Goal: Transaction & Acquisition: Purchase product/service

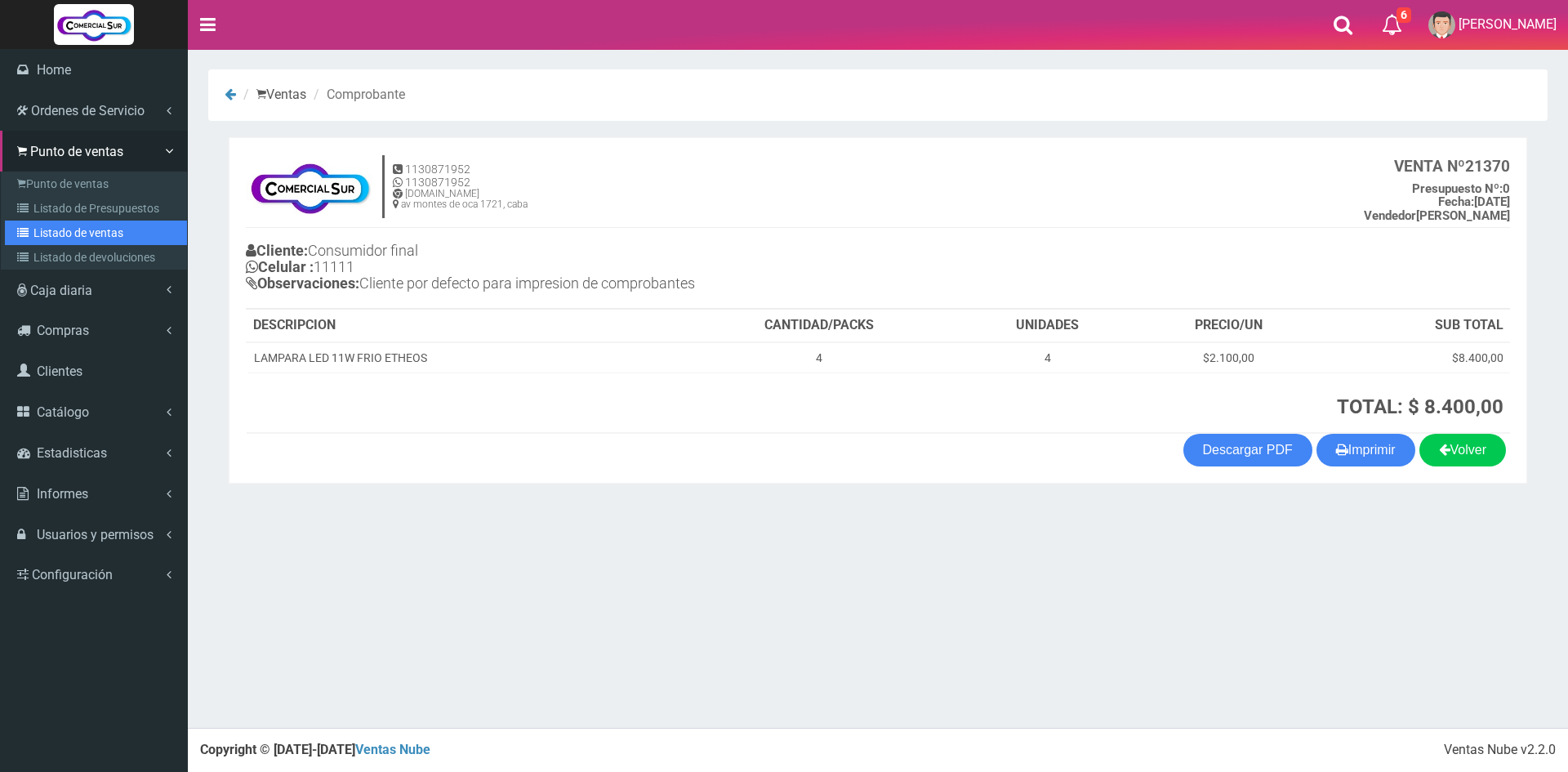
click at [81, 229] on link "Listado de ventas" at bounding box center [96, 232] width 182 height 25
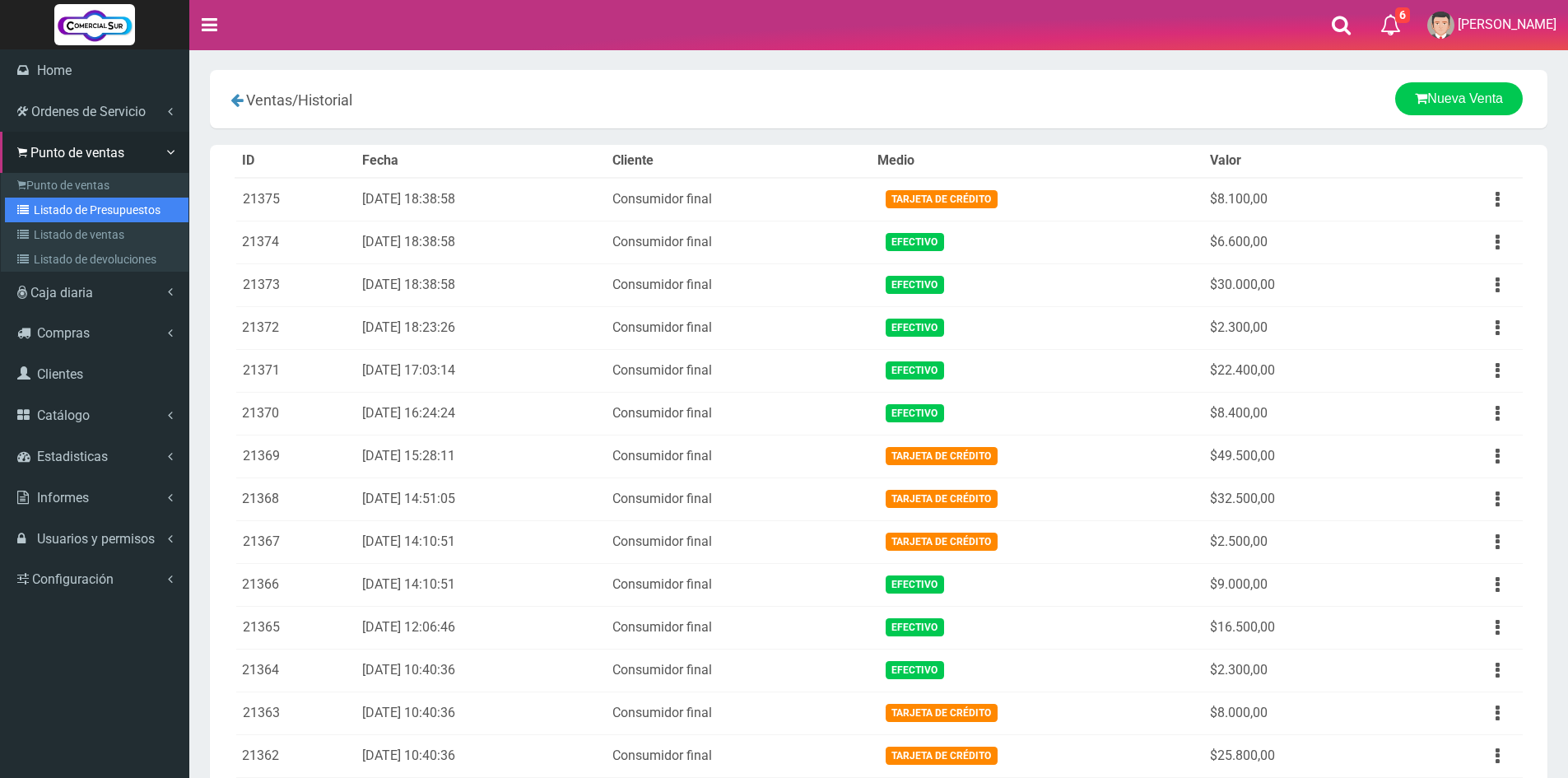
click at [72, 218] on link "Listado de Presupuestos" at bounding box center [97, 210] width 184 height 25
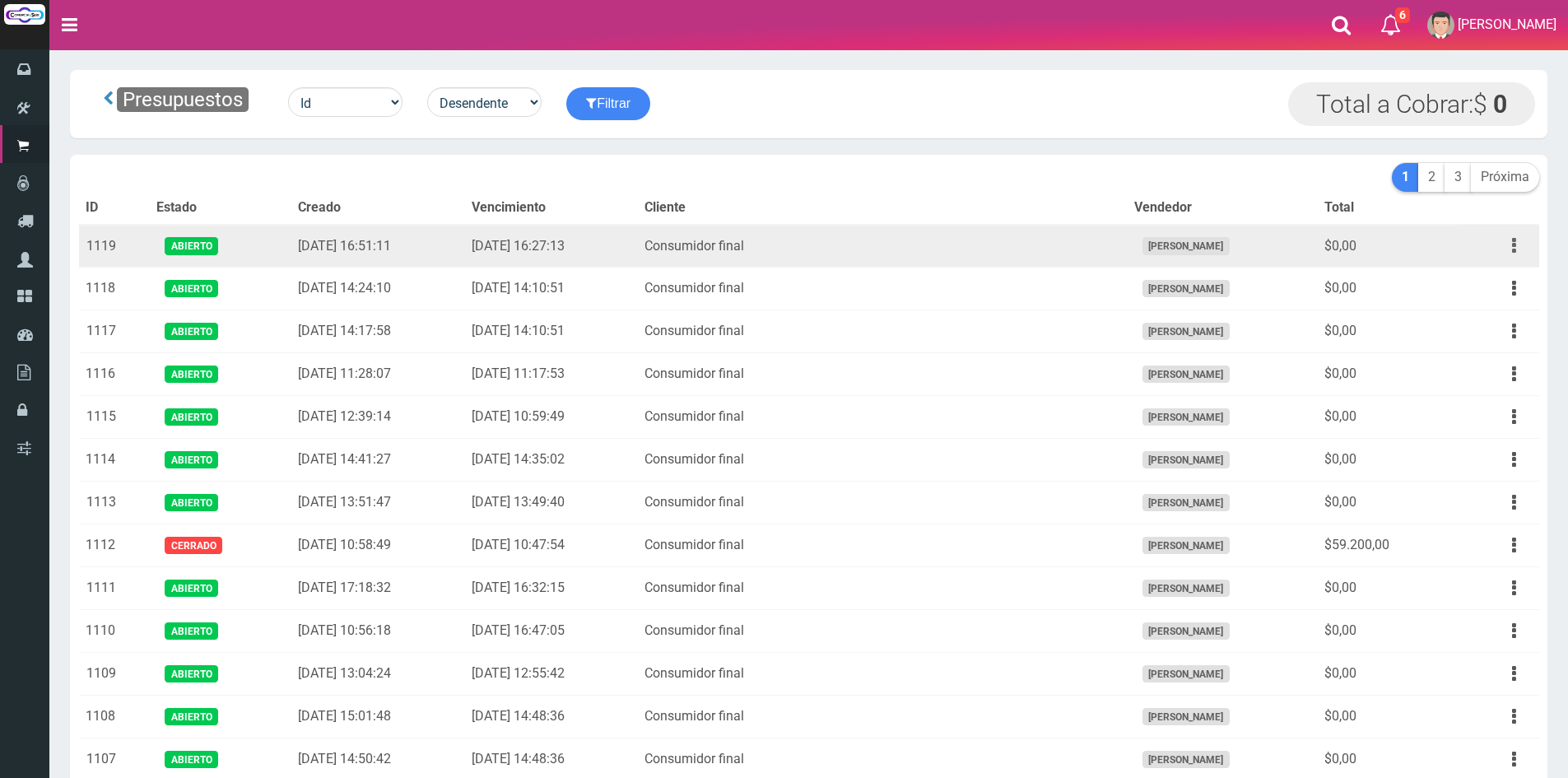
click at [1502, 242] on button "button" at bounding box center [1513, 246] width 37 height 29
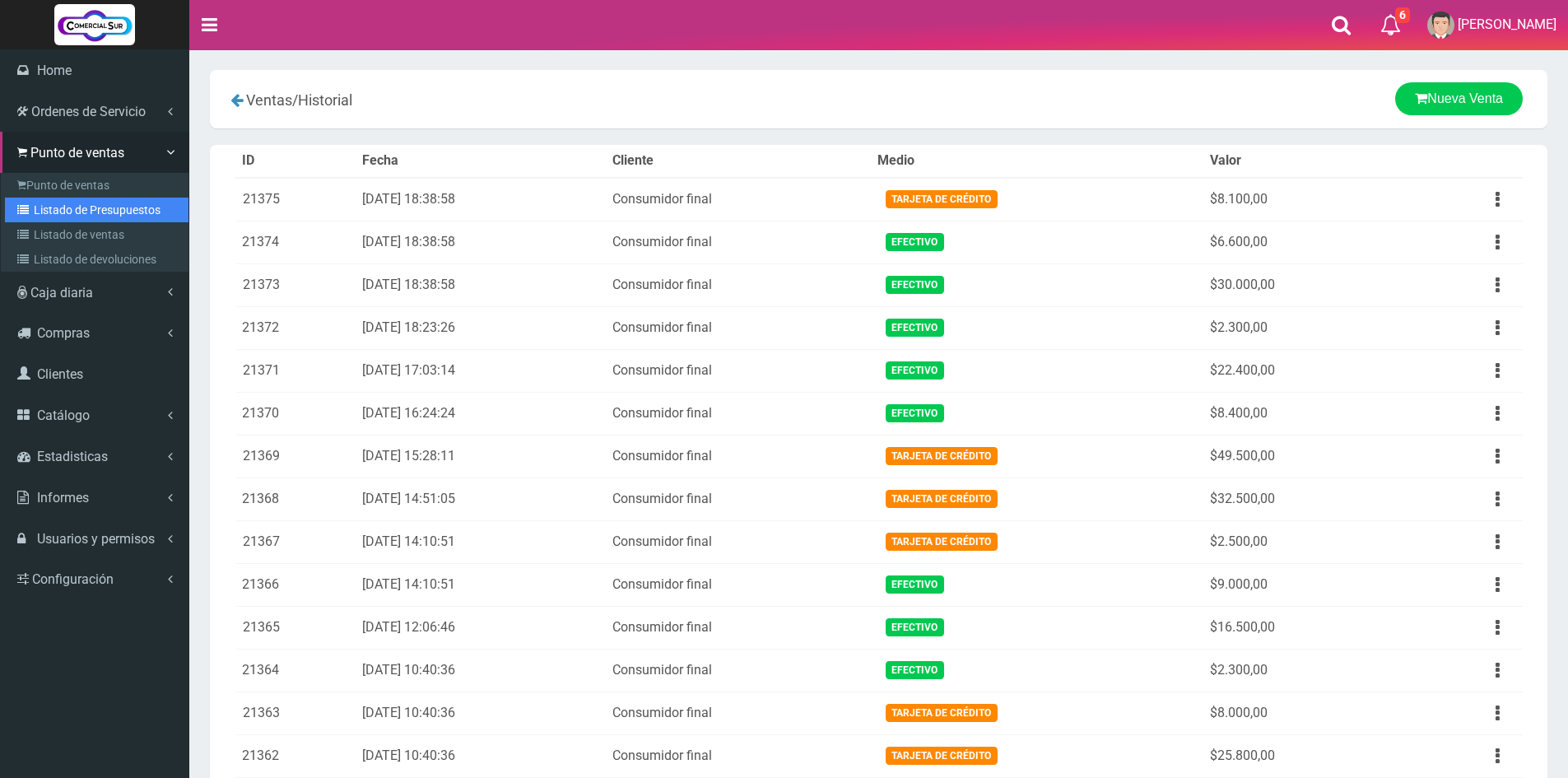
click at [62, 210] on link "Listado de Presupuestos" at bounding box center [97, 210] width 184 height 25
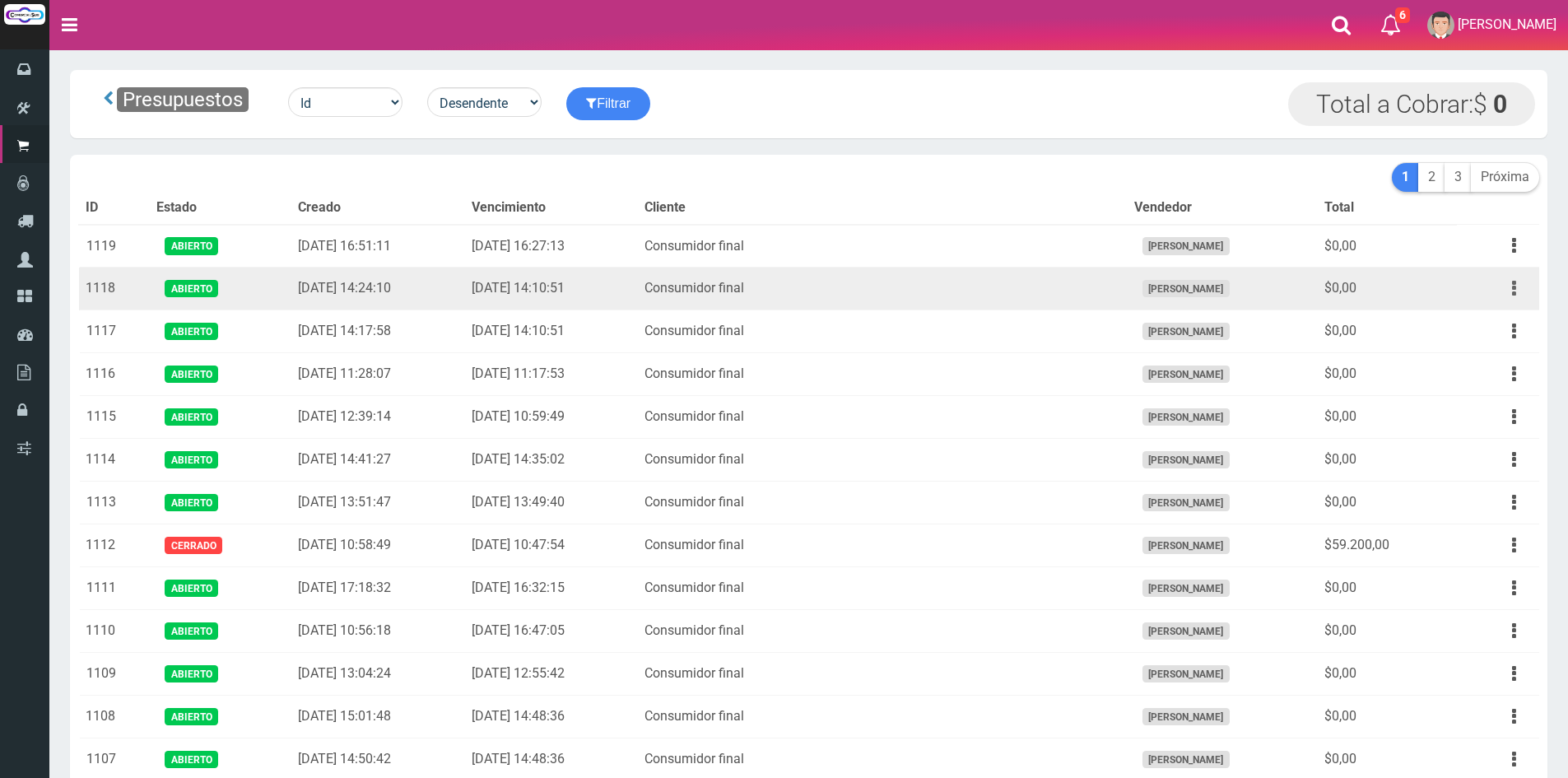
click at [1521, 288] on button "button" at bounding box center [1513, 288] width 37 height 29
click at [1485, 324] on link "Editar" at bounding box center [1466, 329] width 130 height 36
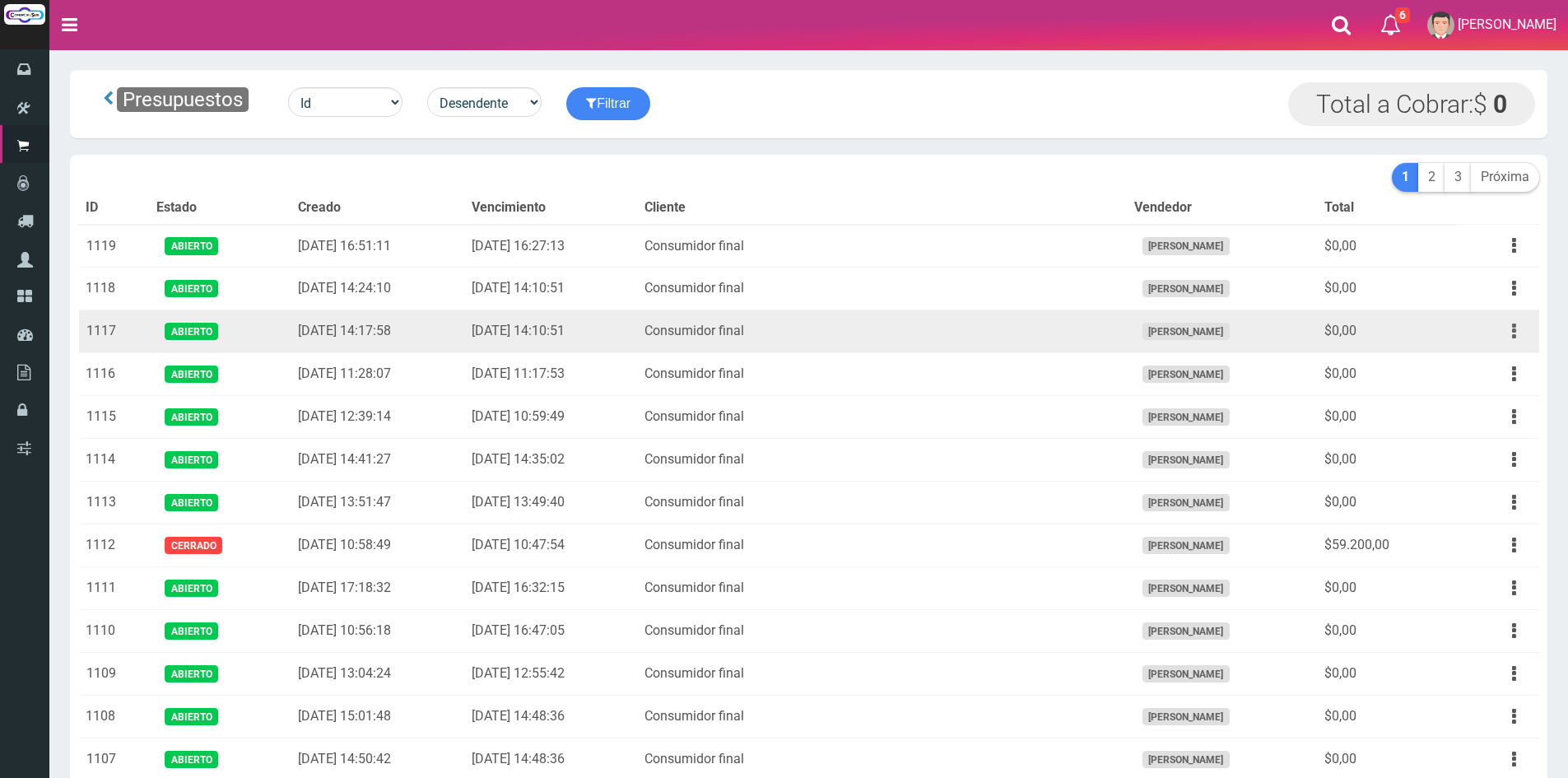
click at [1505, 331] on button "button" at bounding box center [1513, 331] width 37 height 29
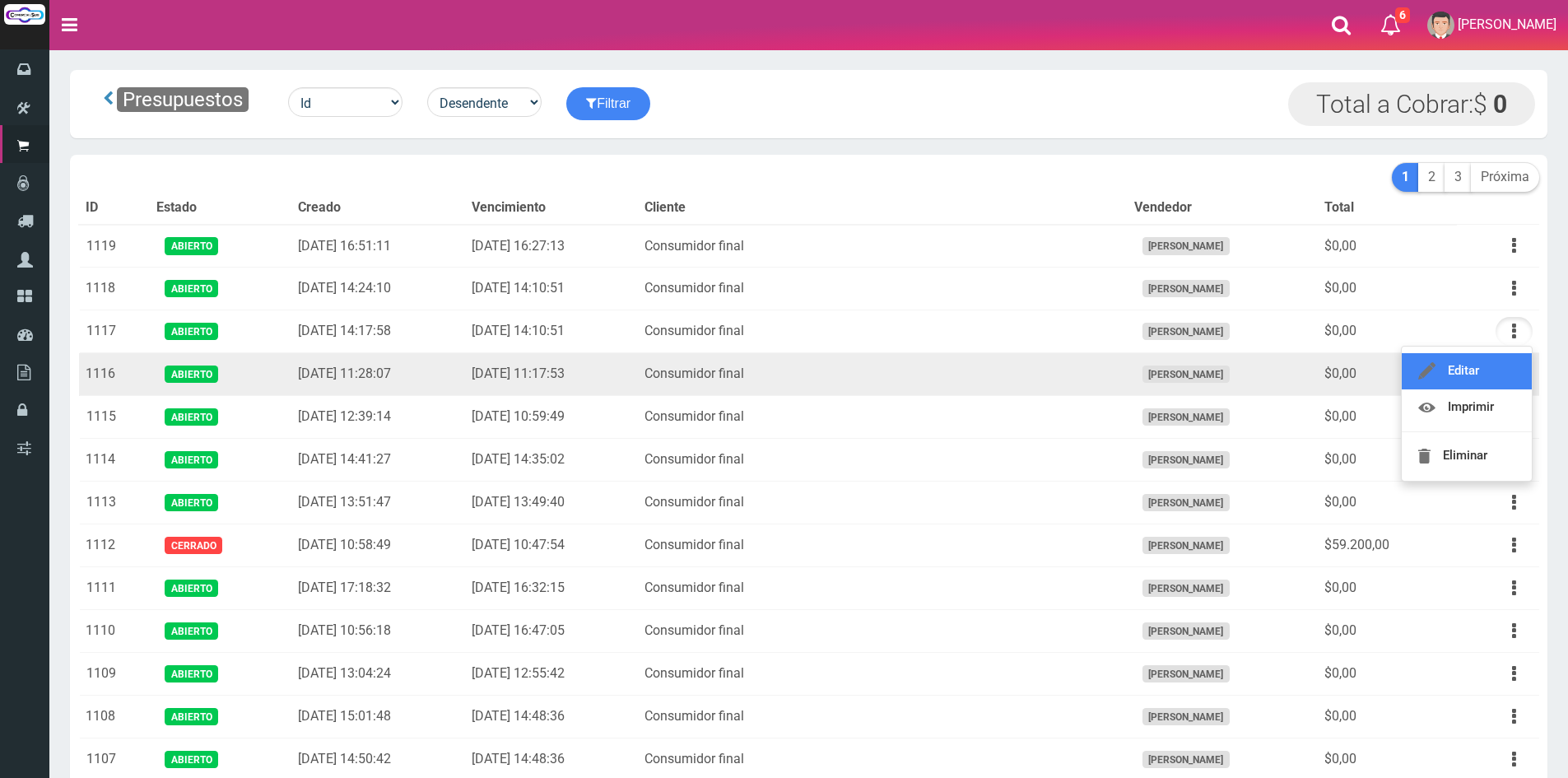
click at [1488, 369] on link "Editar" at bounding box center [1466, 371] width 130 height 36
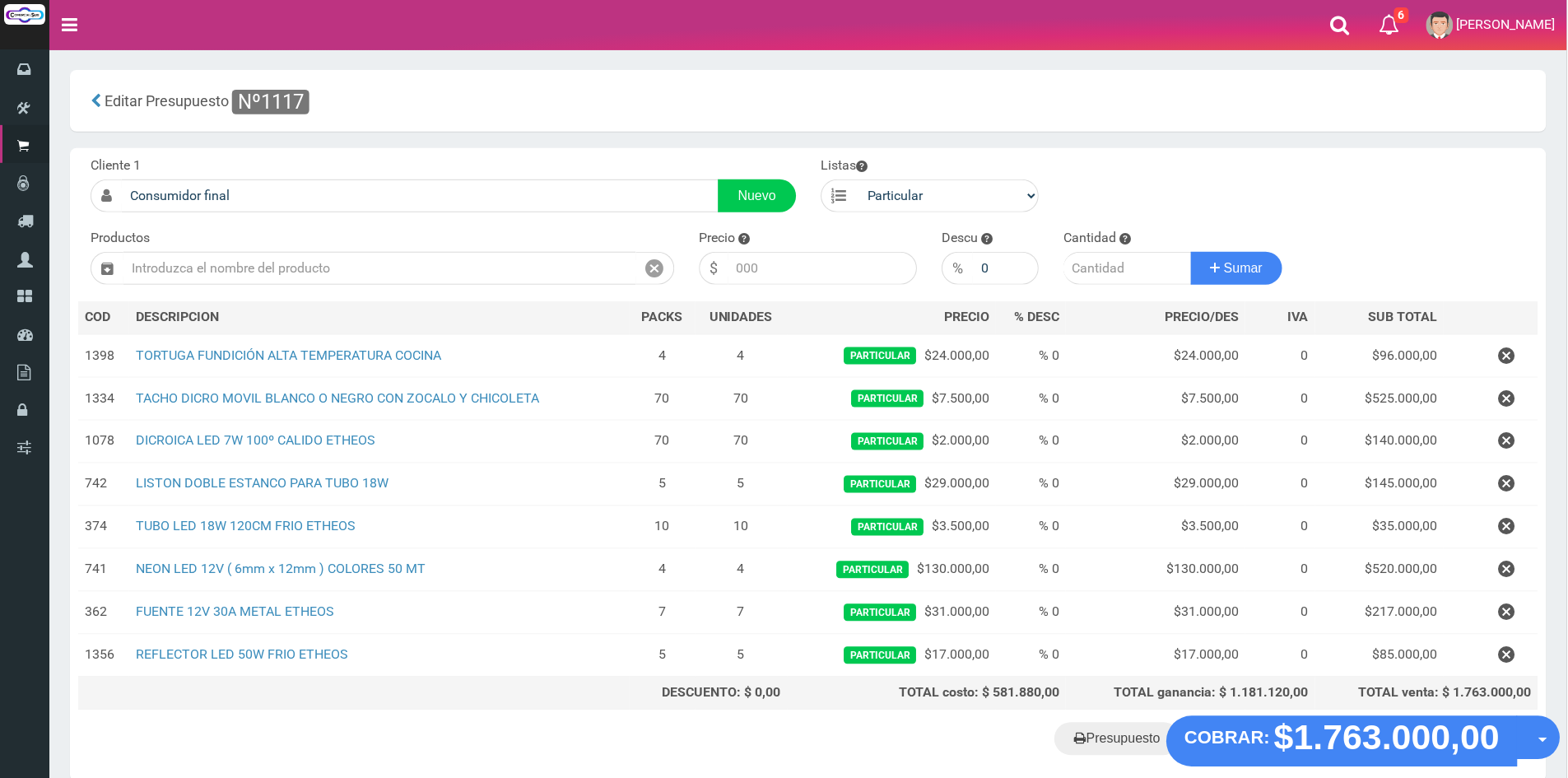
click at [1361, 742] on strong "$1.763.000,00" at bounding box center [1387, 737] width 226 height 39
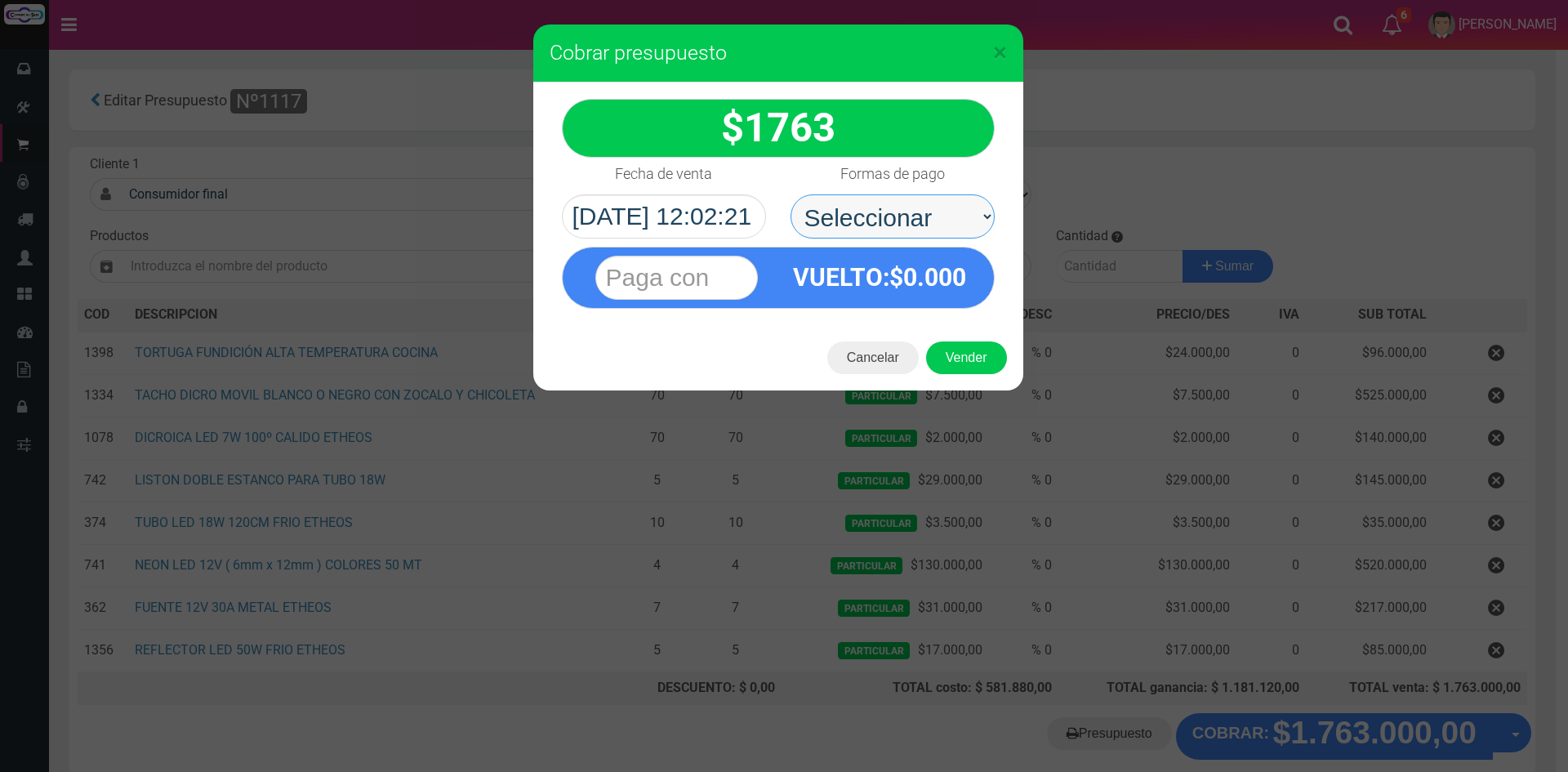
click at [893, 220] on select "Seleccionar Efectivo Tarjeta de Crédito Depósito Débito" at bounding box center [893, 216] width 204 height 44
select select "Depósito"
click at [791, 194] on select "Seleccionar Efectivo Tarjeta de Crédito Depósito Débito" at bounding box center [893, 216] width 204 height 44
click at [685, 265] on input "text" at bounding box center [677, 277] width 163 height 44
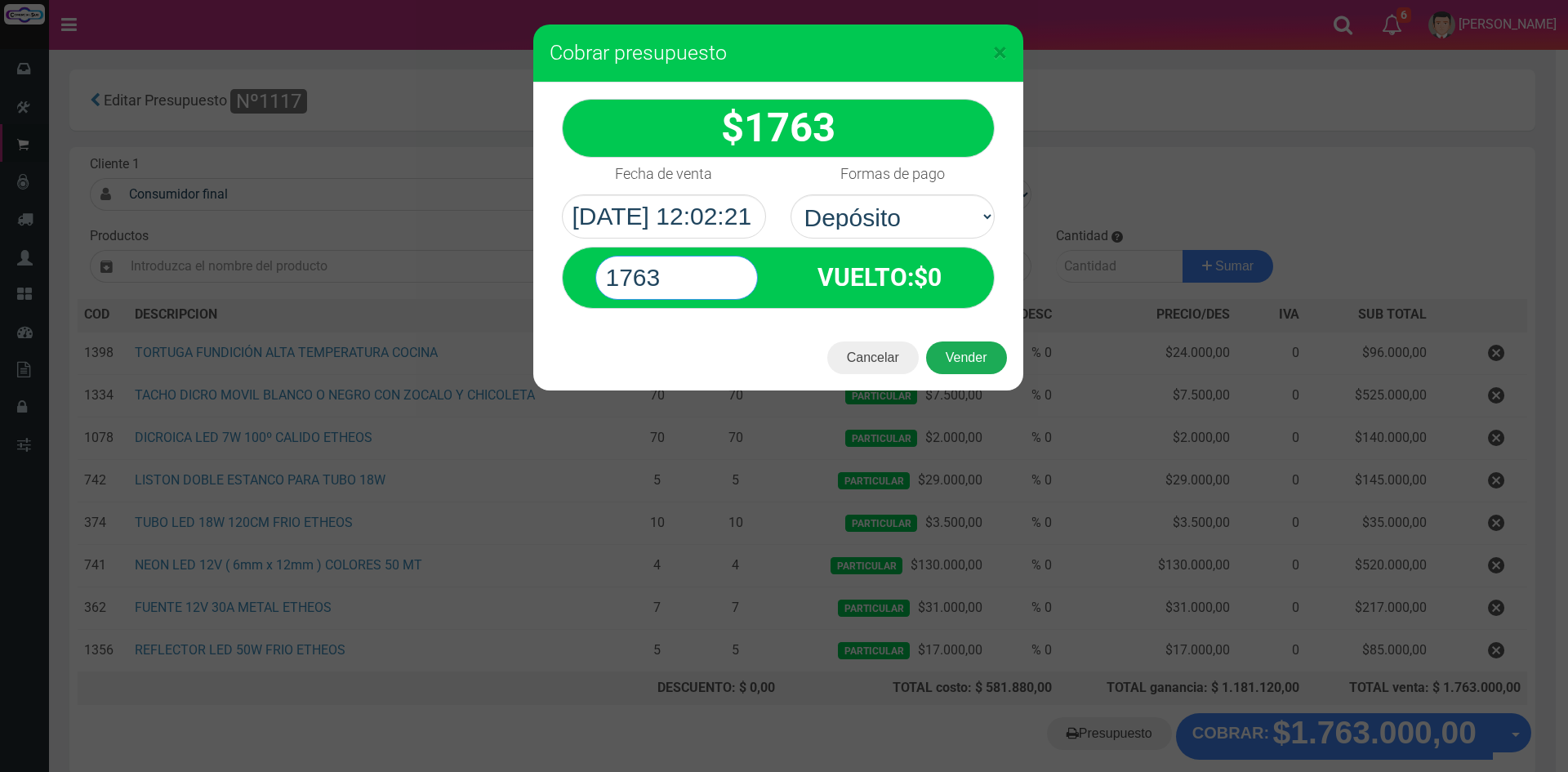
type input "1763"
click at [980, 362] on button "Vender" at bounding box center [966, 357] width 81 height 33
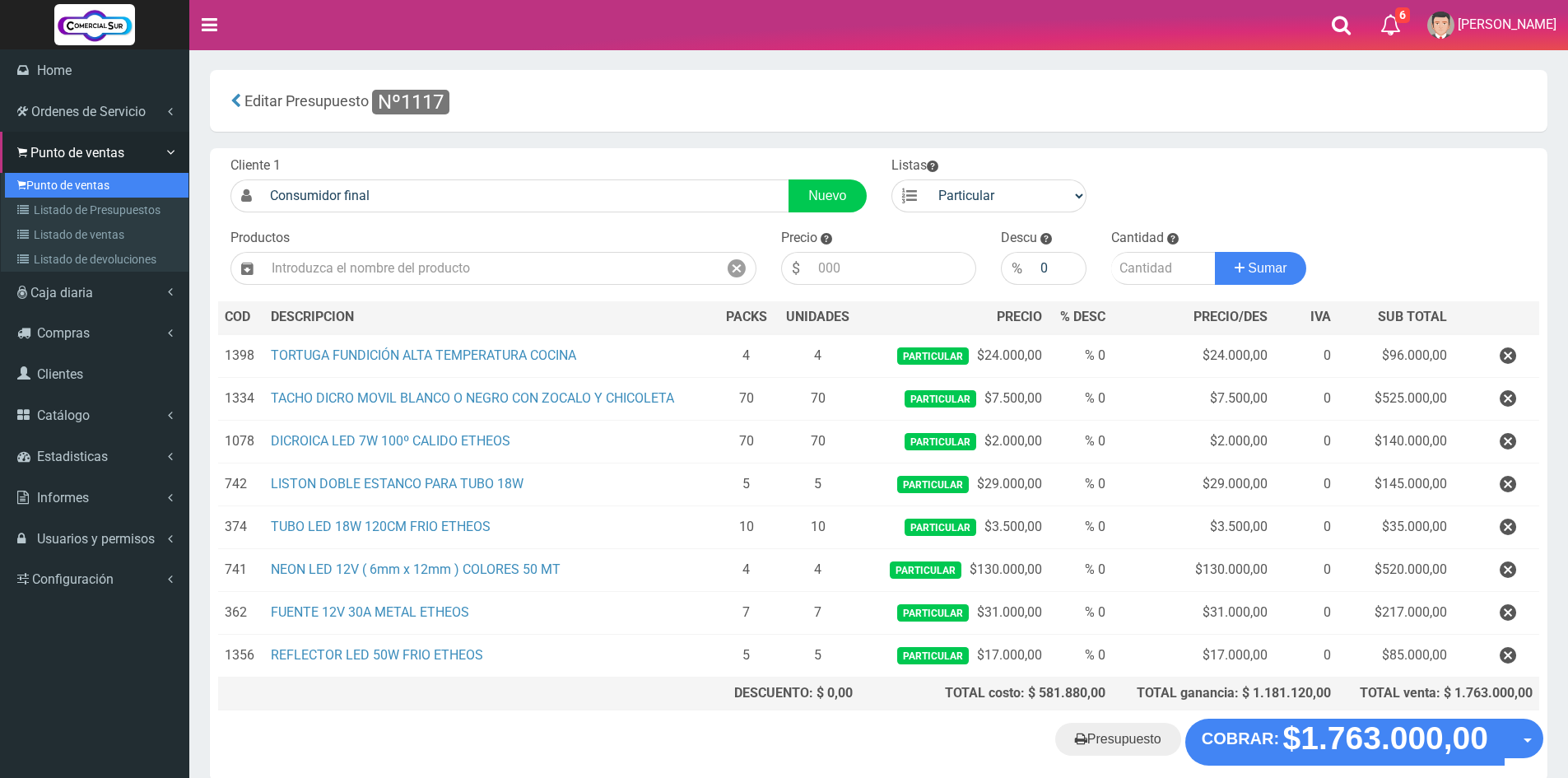
click at [82, 187] on link "Punto de ventas" at bounding box center [97, 185] width 184 height 25
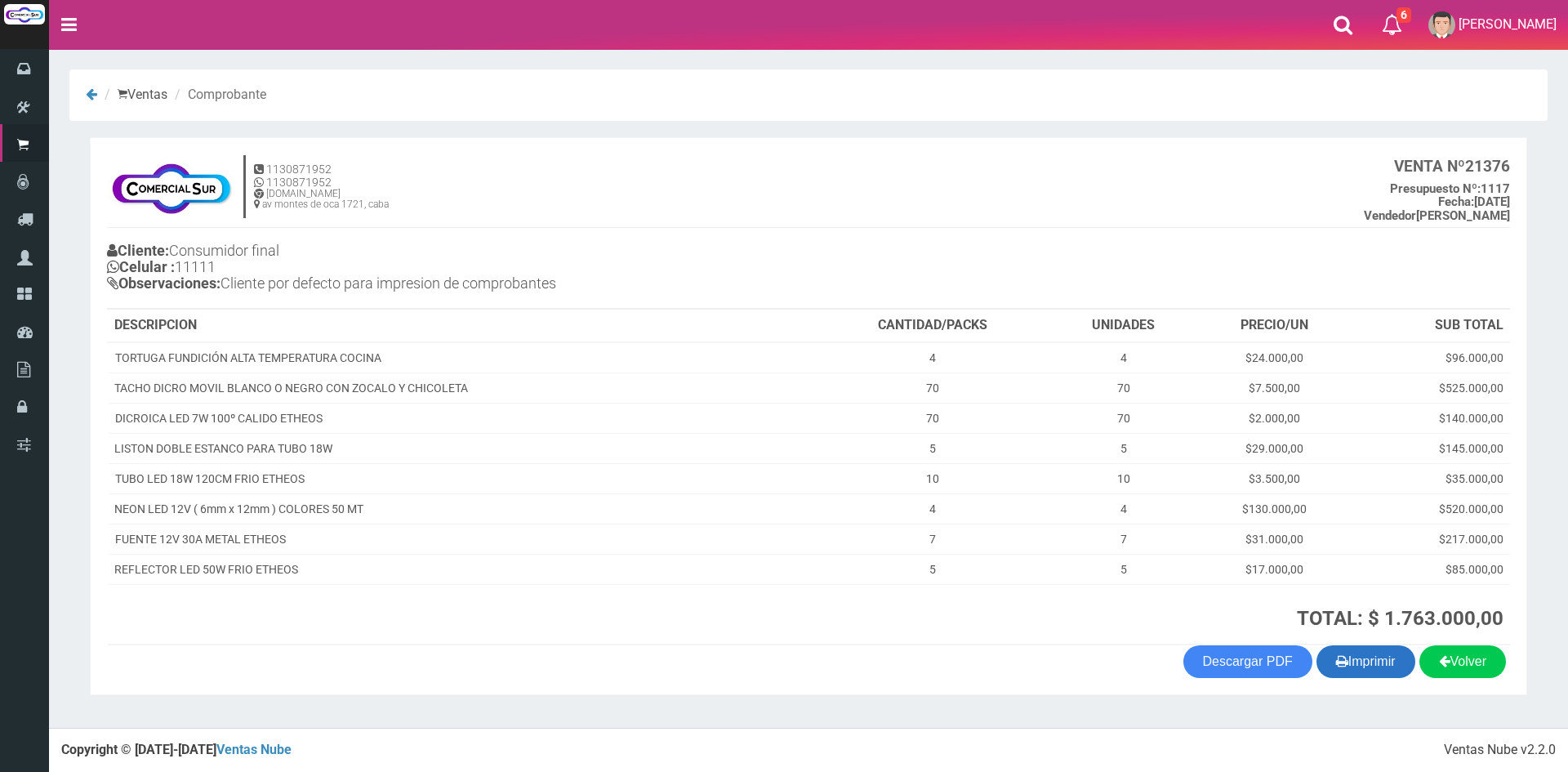
click at [1388, 658] on button "Imprimir" at bounding box center [1366, 661] width 99 height 33
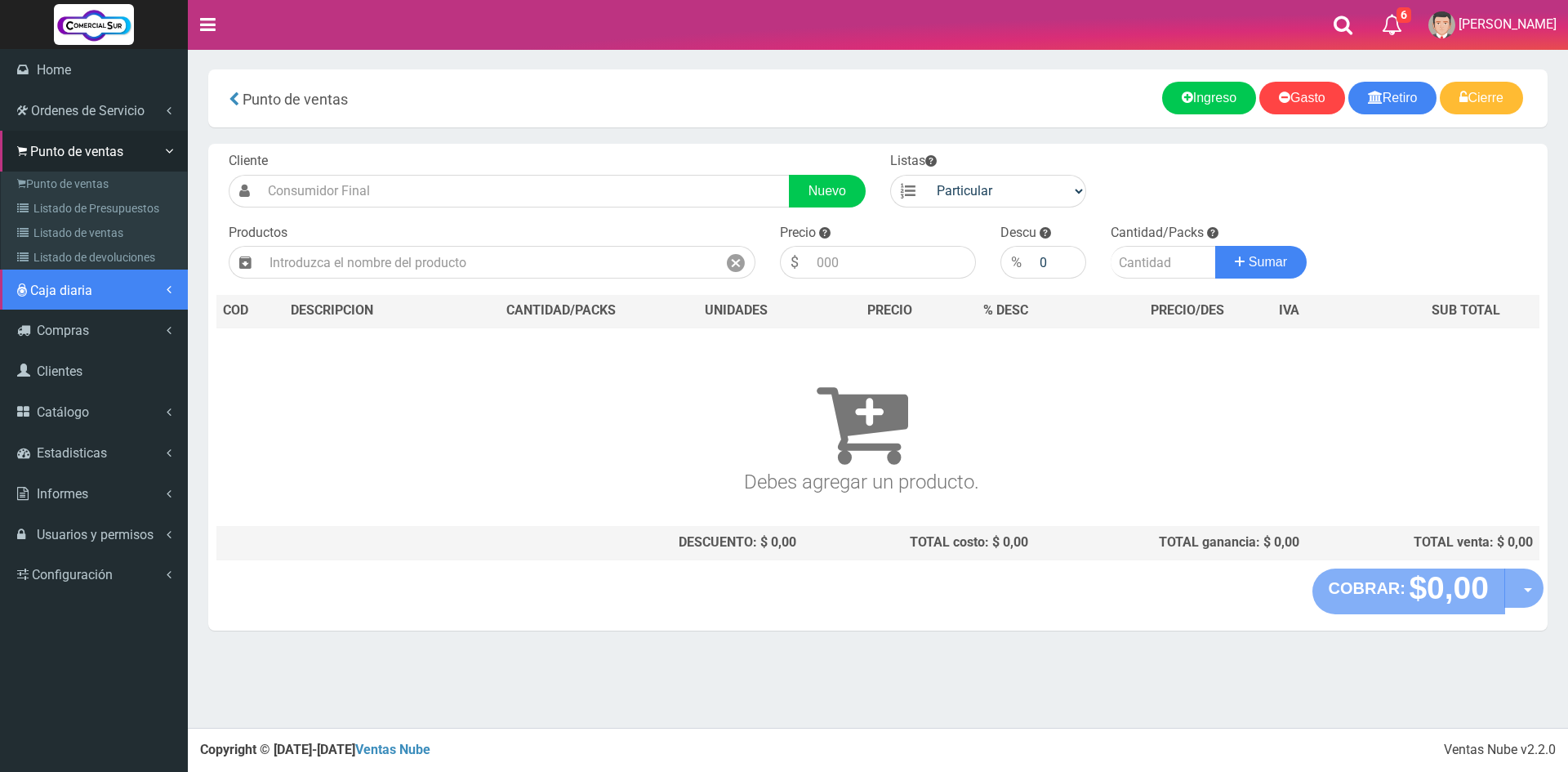
click at [85, 294] on span "Caja diaria" at bounding box center [60, 290] width 62 height 16
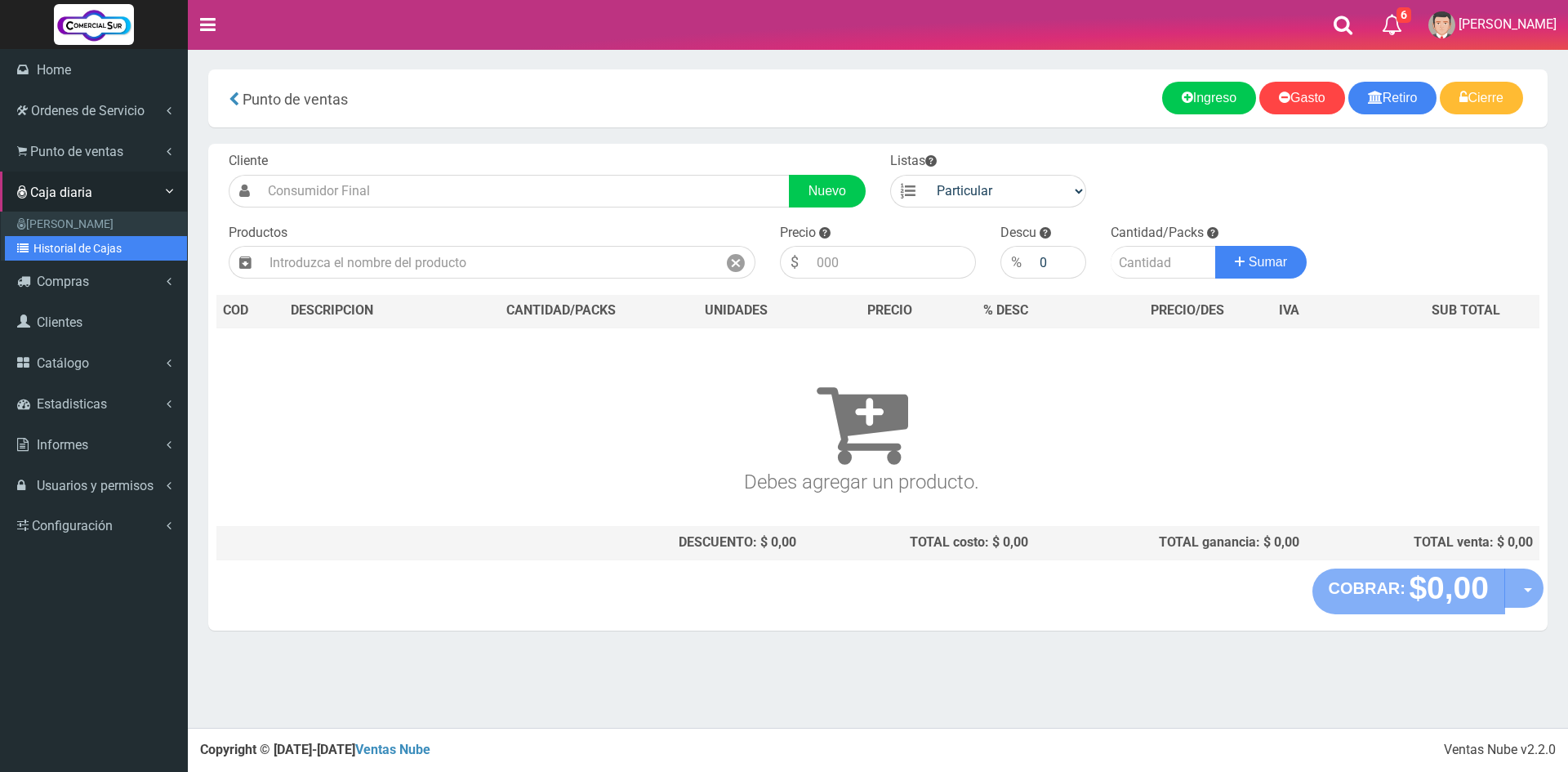
click at [96, 251] on link "Historial de Cajas" at bounding box center [96, 248] width 182 height 25
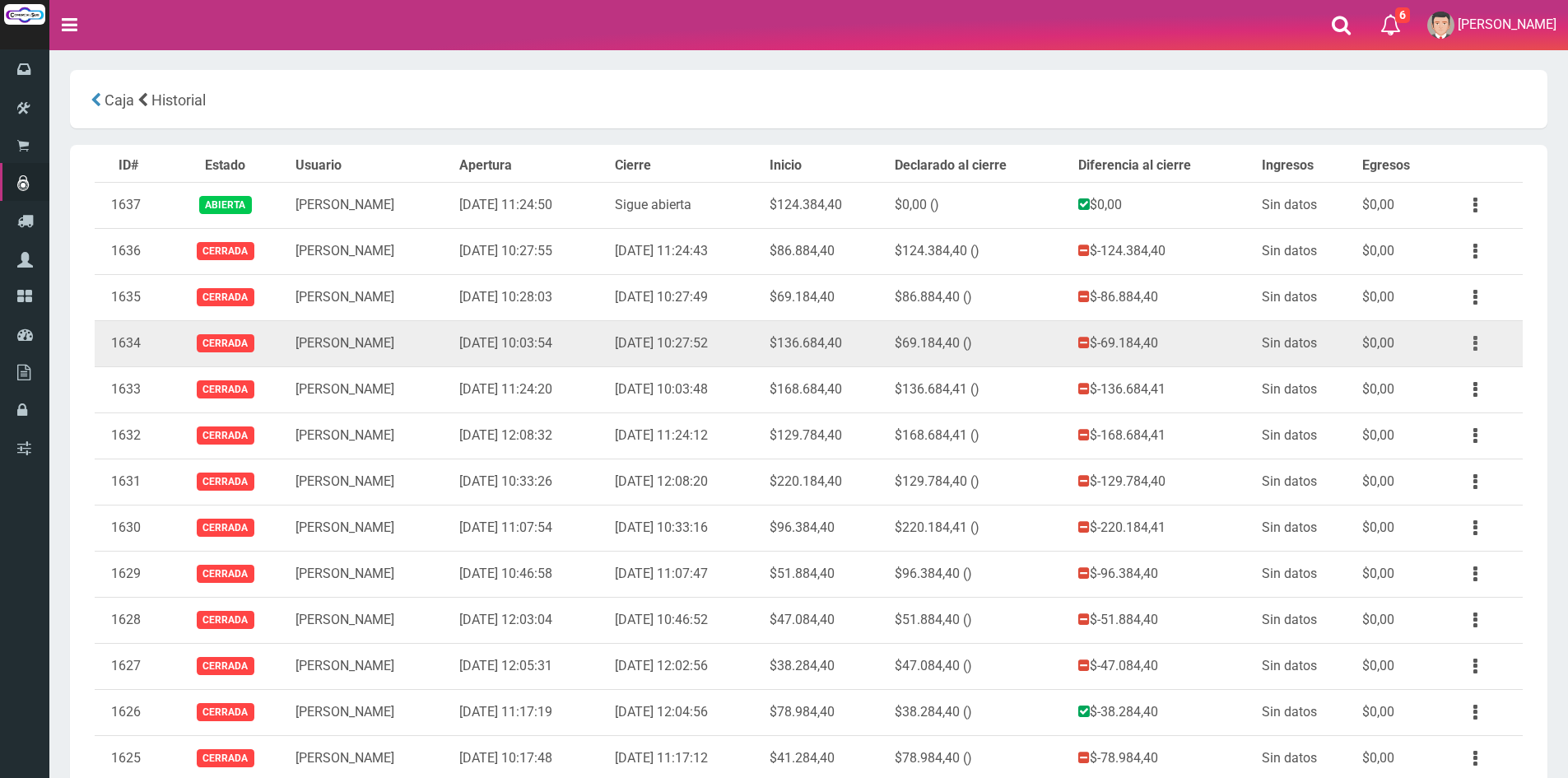
click at [1469, 347] on button "button" at bounding box center [1474, 344] width 37 height 29
click at [1435, 386] on link "Ver" at bounding box center [1427, 384] width 130 height 36
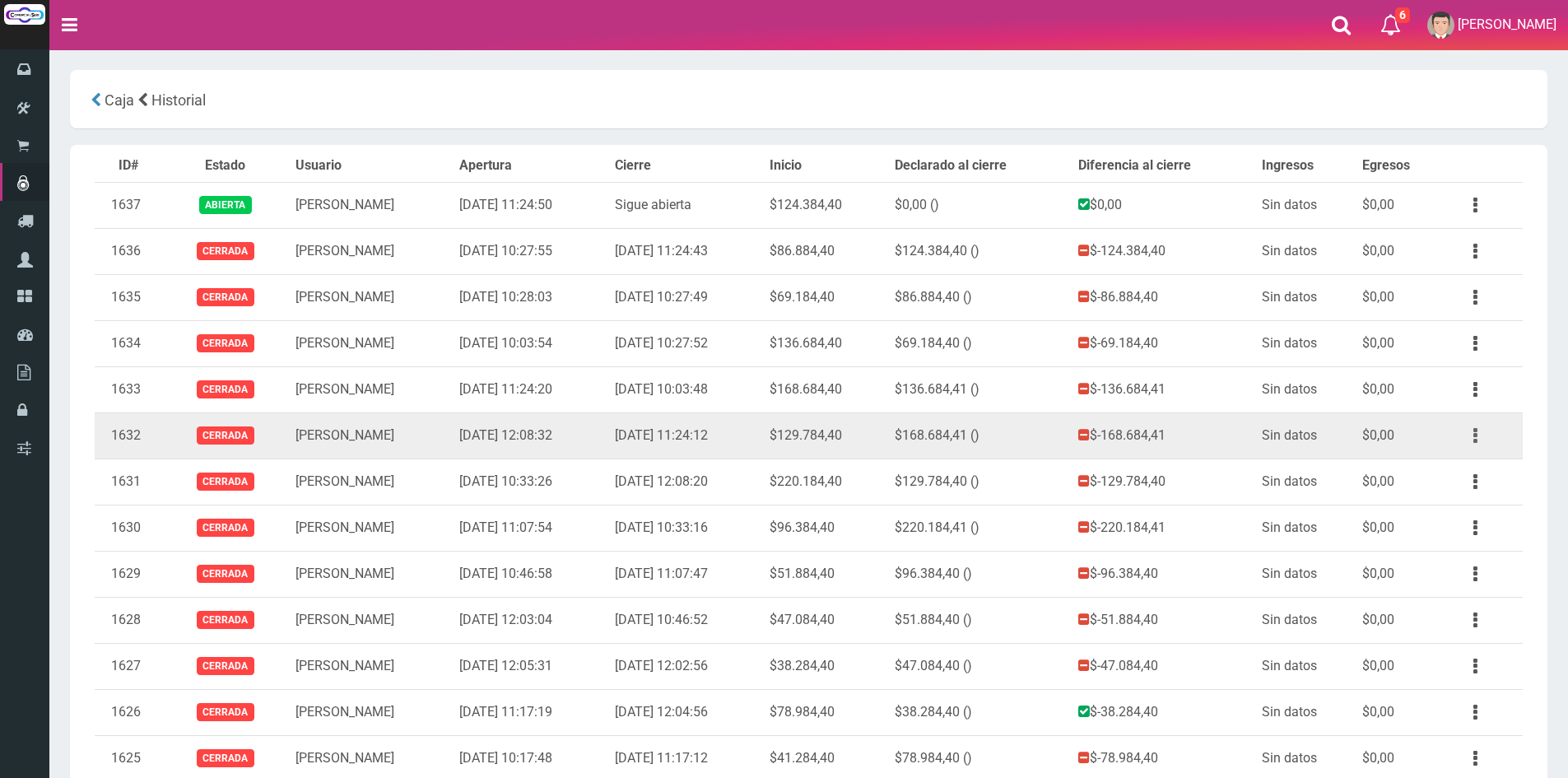
click at [1473, 431] on icon "button" at bounding box center [1475, 435] width 4 height 29
click at [1463, 474] on link "Ver" at bounding box center [1427, 475] width 130 height 36
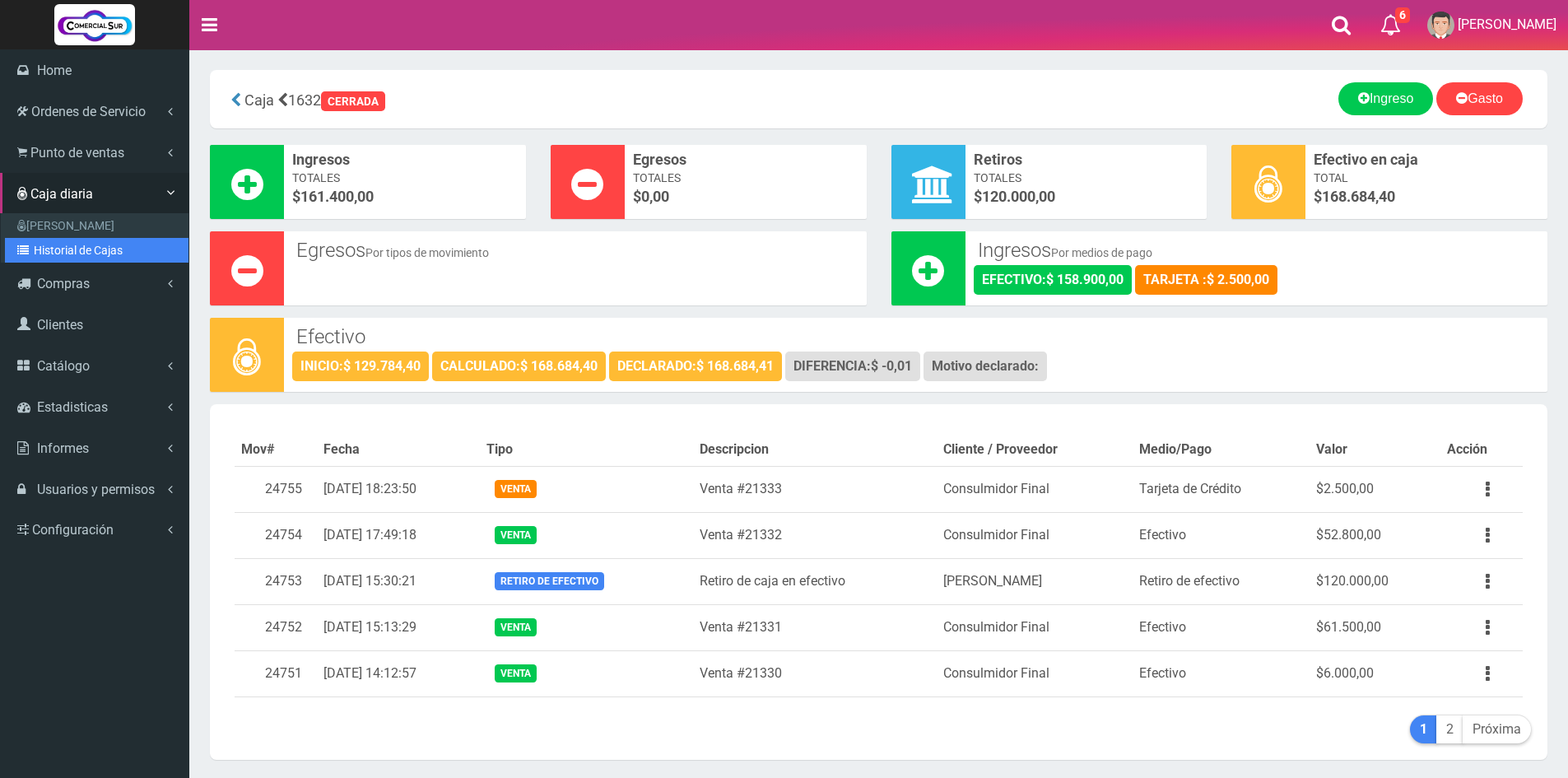
click at [89, 246] on link "Historial de Cajas" at bounding box center [97, 250] width 184 height 25
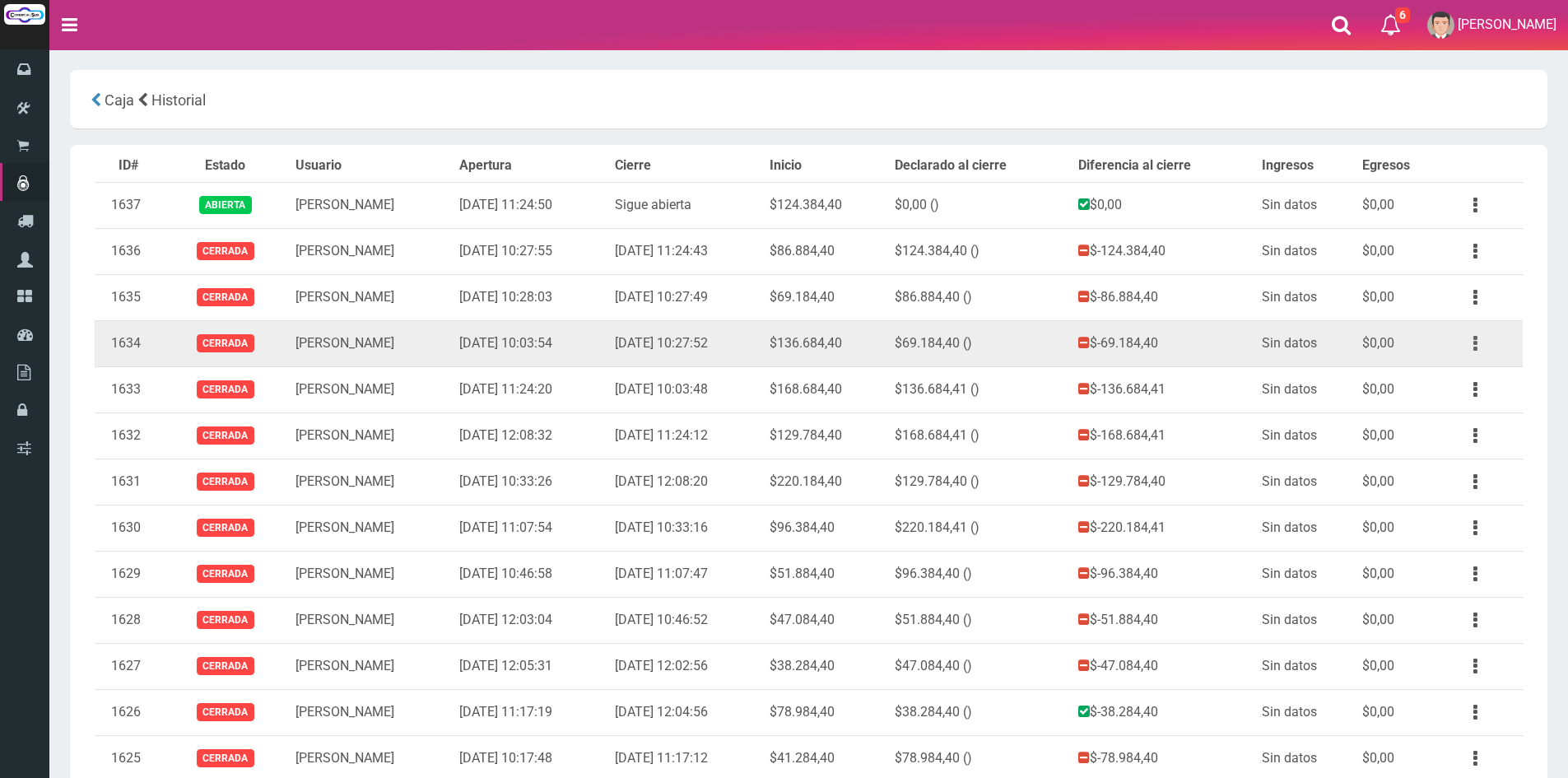
click at [1473, 349] on icon "button" at bounding box center [1475, 344] width 4 height 29
click at [1424, 377] on link "Ver" at bounding box center [1427, 384] width 130 height 36
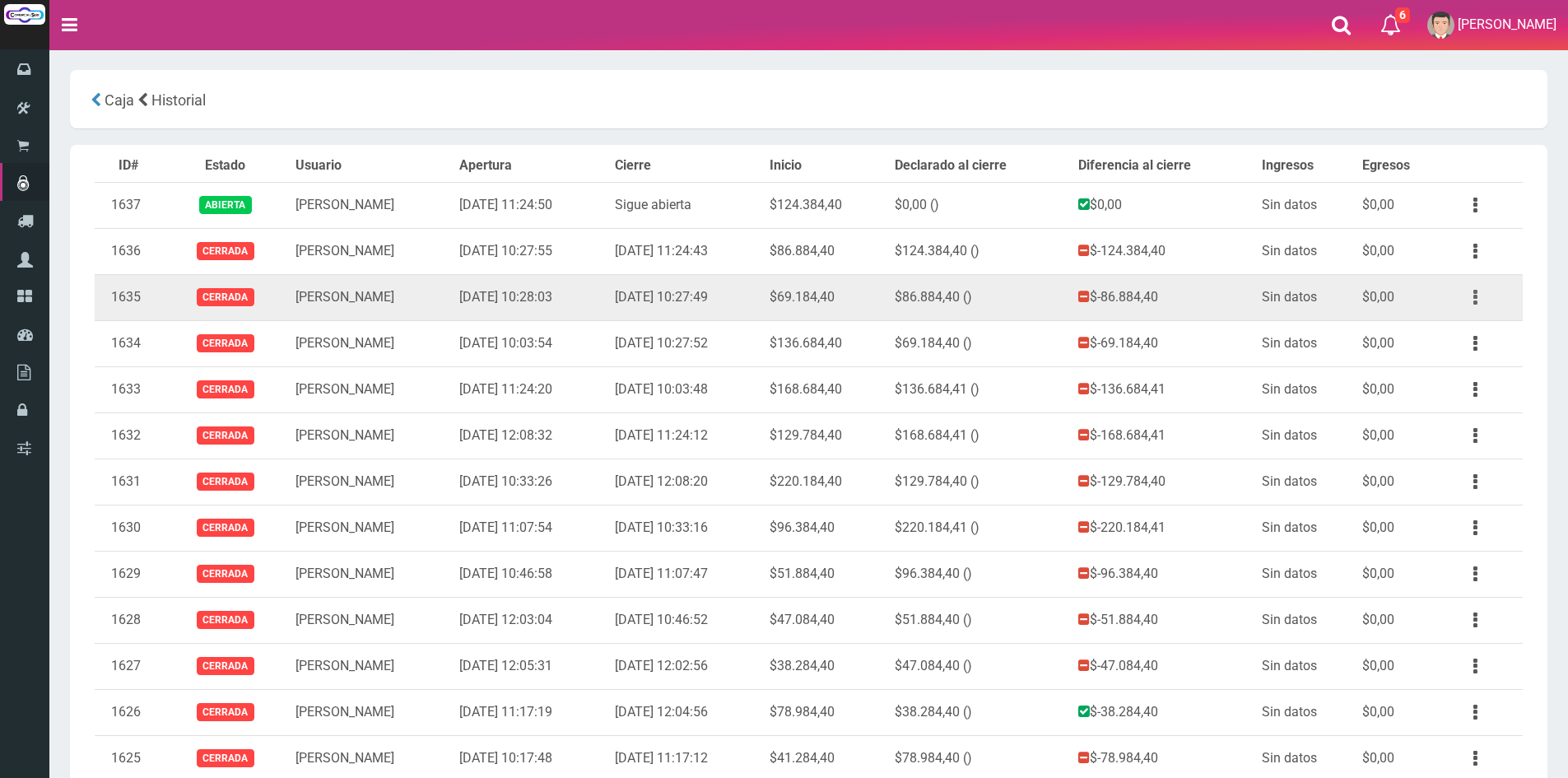
click at [1474, 297] on icon "button" at bounding box center [1475, 297] width 4 height 29
click at [1443, 337] on link "Ver" at bounding box center [1427, 338] width 130 height 36
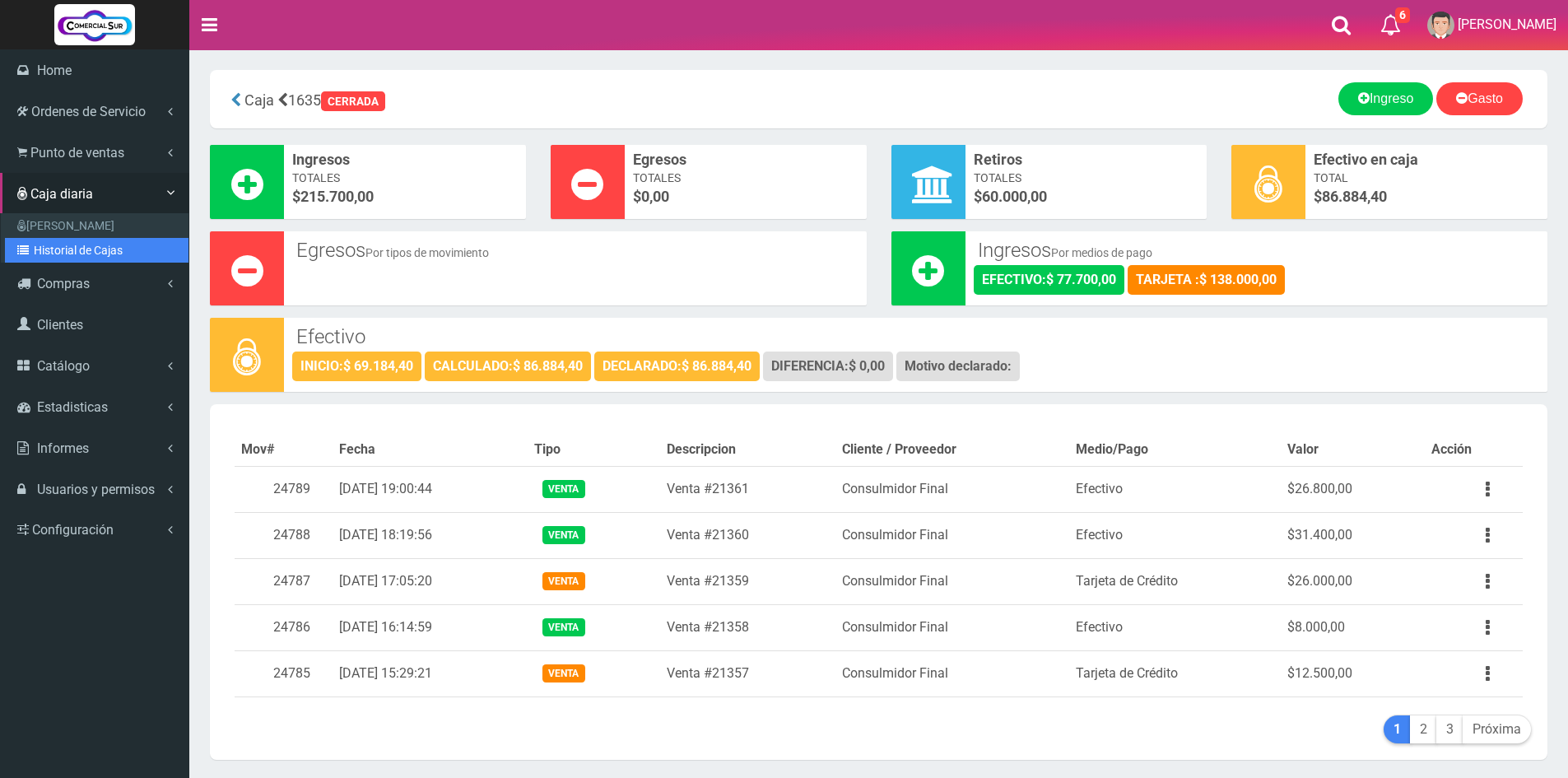
click at [104, 250] on link "Historial de Cajas" at bounding box center [97, 250] width 184 height 25
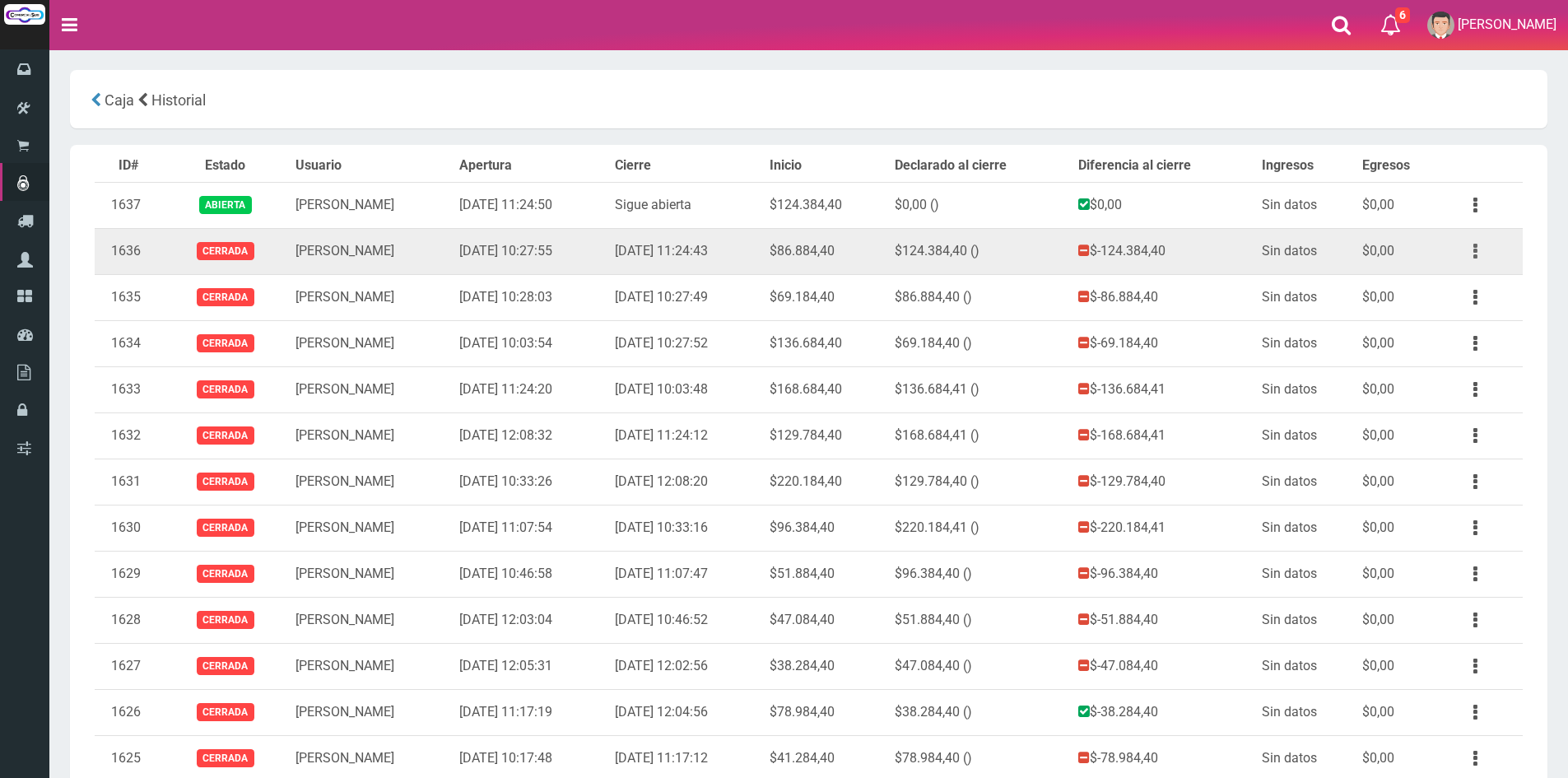
click at [1473, 248] on icon "button" at bounding box center [1475, 251] width 4 height 29
click at [1446, 291] on link "Ver" at bounding box center [1427, 292] width 130 height 36
